Goal: Understand process/instructions

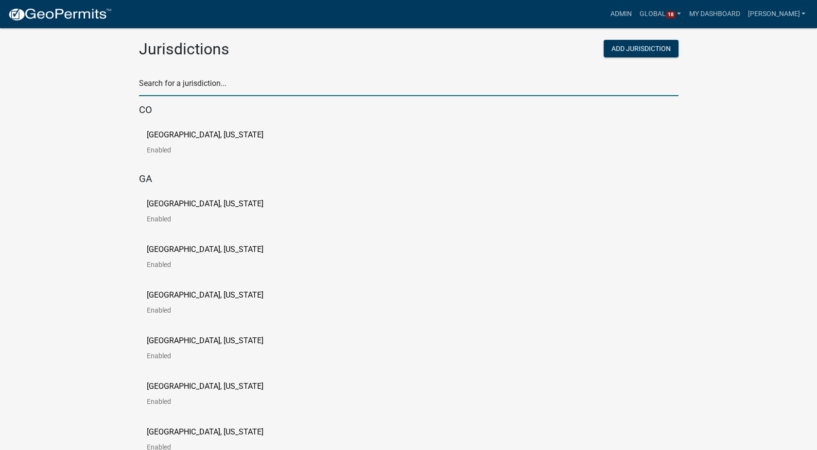
click at [204, 81] on input "text" at bounding box center [408, 86] width 539 height 20
type input "madison"
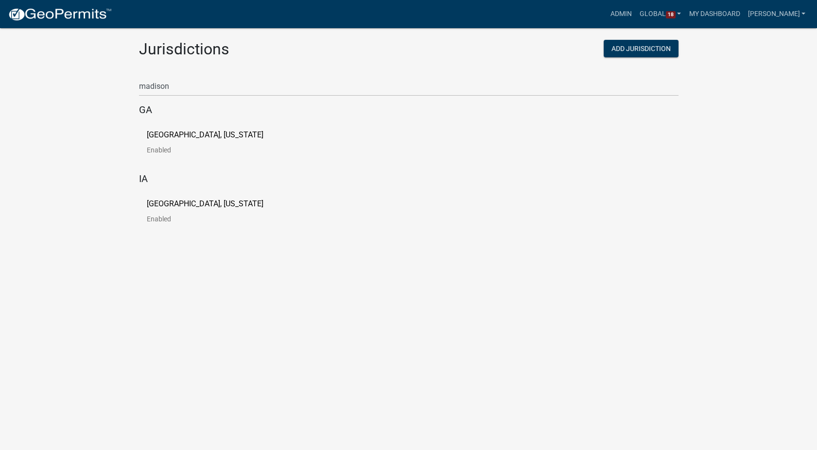
click at [188, 203] on p "[GEOGRAPHIC_DATA], [US_STATE]" at bounding box center [205, 204] width 117 height 8
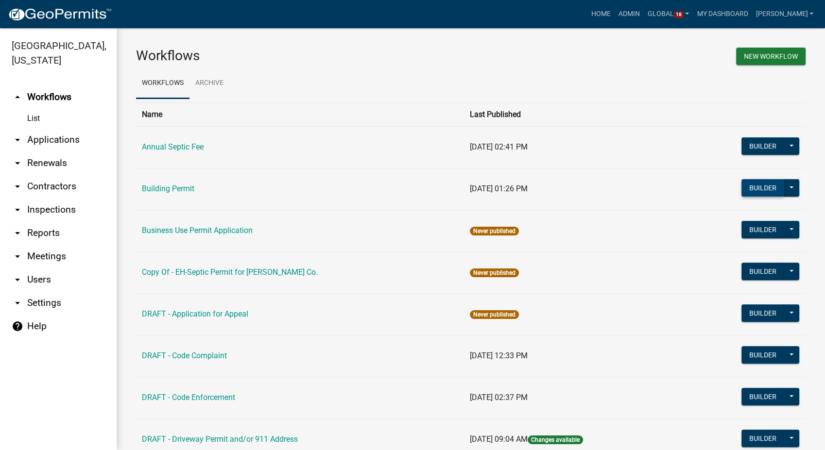
click at [765, 188] on button "Builder" at bounding box center [762, 187] width 43 height 17
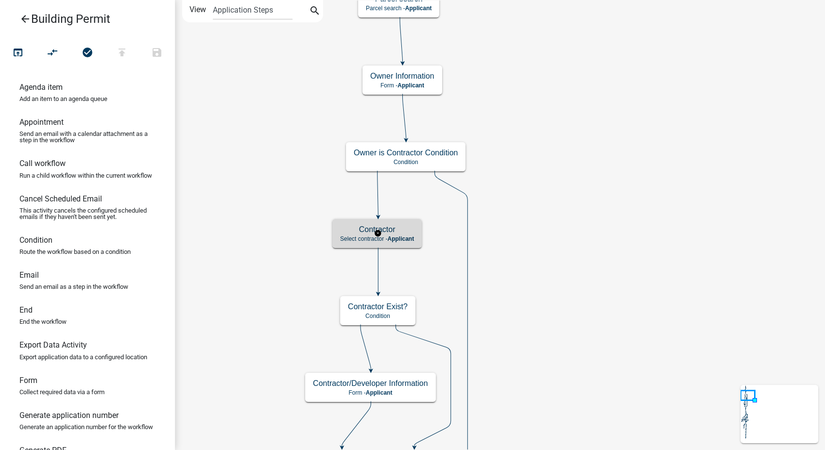
click at [384, 231] on h5 "Contractor" at bounding box center [377, 229] width 74 height 9
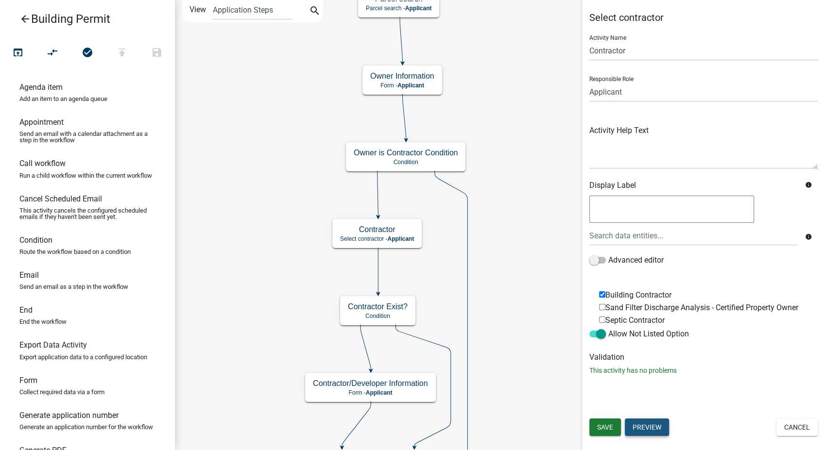
click at [642, 429] on button "Preview" at bounding box center [647, 427] width 44 height 17
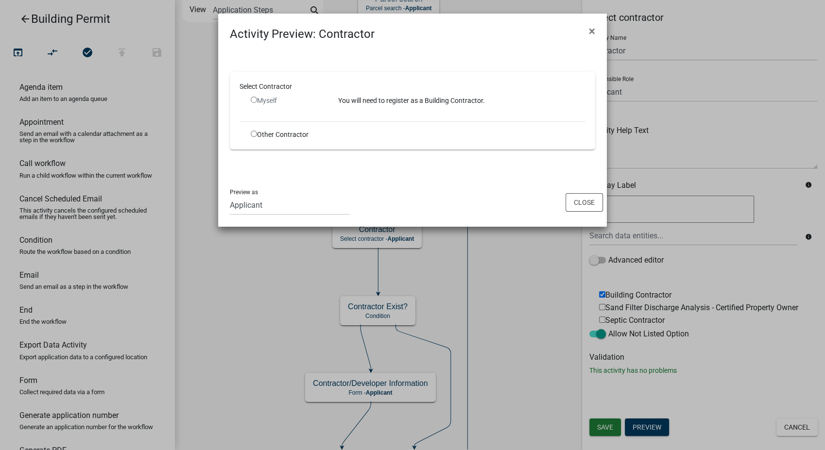
click at [251, 99] on input "radio" at bounding box center [254, 100] width 6 height 6
click at [255, 99] on input "radio" at bounding box center [254, 100] width 6 height 6
radio input "false"
click at [589, 31] on span "×" at bounding box center [592, 31] width 6 height 14
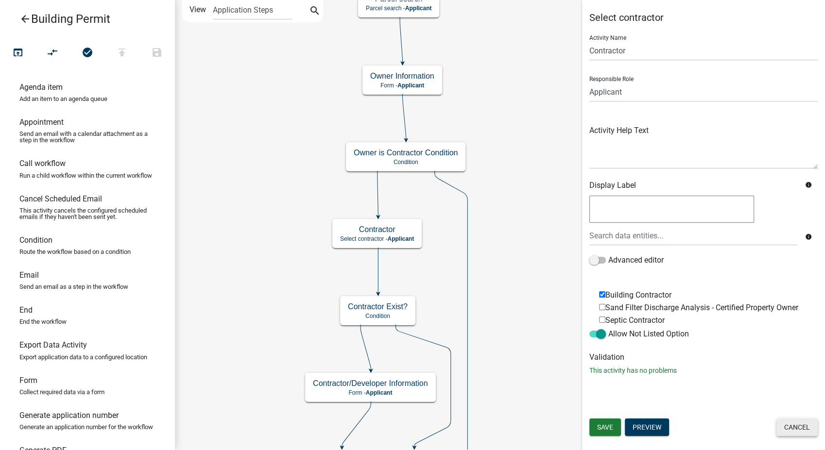
click at [797, 428] on button "Cancel" at bounding box center [796, 427] width 41 height 17
